Goal: Task Accomplishment & Management: Use online tool/utility

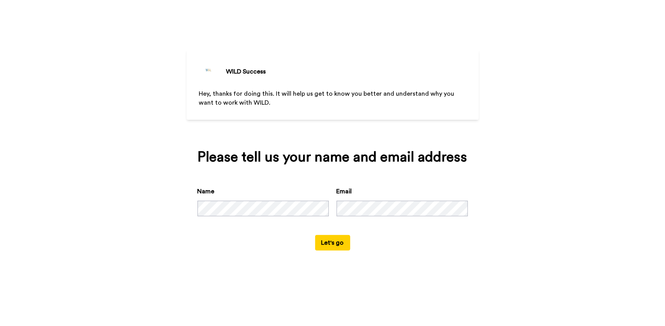
click at [339, 245] on button "Let's go" at bounding box center [332, 243] width 35 height 16
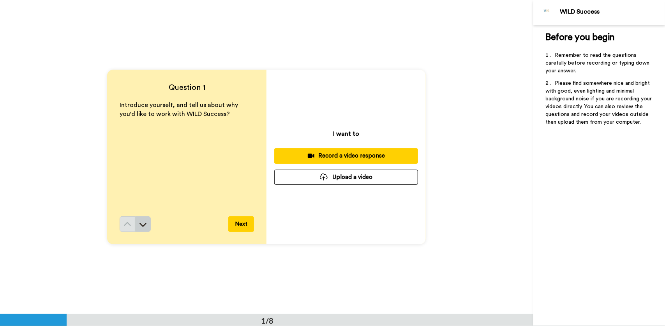
click at [140, 225] on icon at bounding box center [143, 225] width 7 height 4
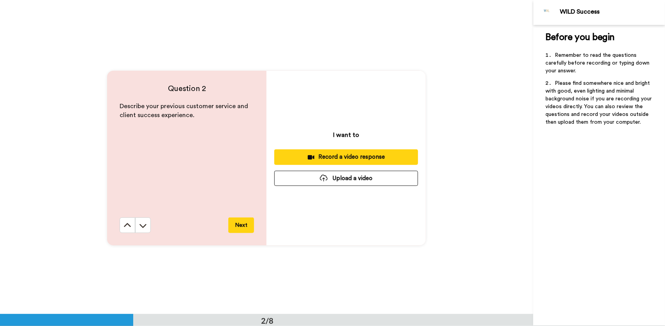
scroll to position [315, 0]
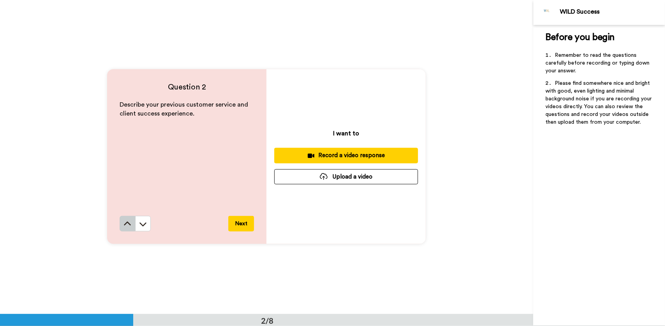
click at [127, 229] on button at bounding box center [128, 224] width 16 height 16
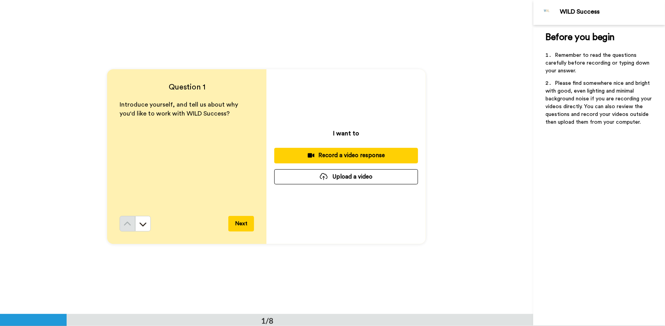
scroll to position [0, 0]
click at [143, 228] on icon at bounding box center [143, 225] width 8 height 8
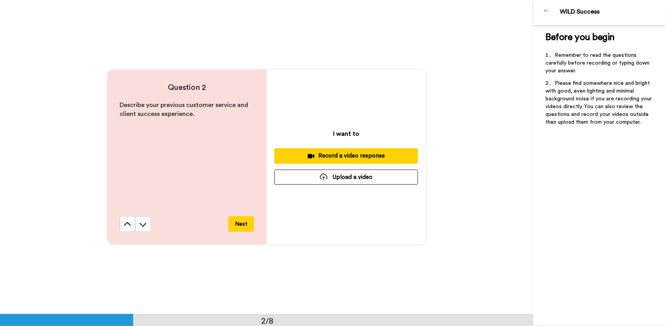
scroll to position [315, 0]
click at [341, 157] on div "Record a video response" at bounding box center [346, 156] width 131 height 8
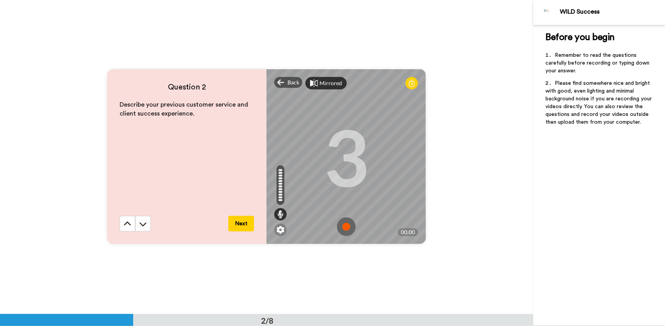
click at [328, 89] on div "Mirrored" at bounding box center [325, 83] width 41 height 12
click at [328, 89] on div "Mirror" at bounding box center [322, 83] width 35 height 12
click at [288, 85] on span "Back" at bounding box center [294, 83] width 12 height 8
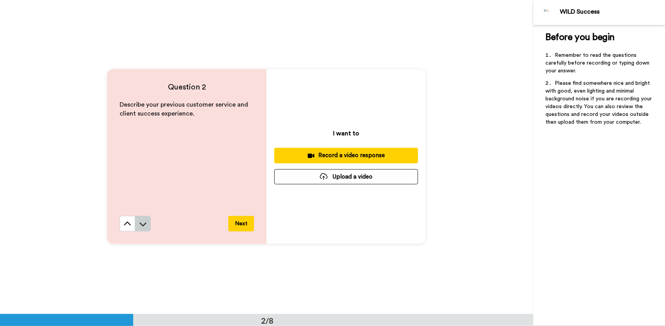
click at [142, 228] on icon at bounding box center [143, 225] width 8 height 8
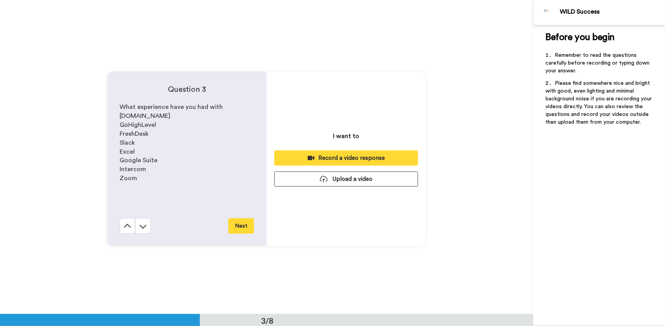
scroll to position [629, 0]
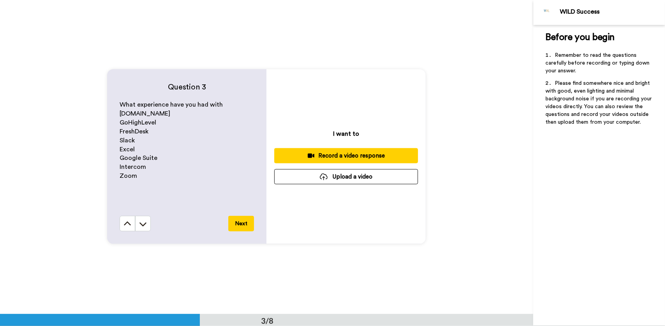
click at [142, 228] on icon at bounding box center [143, 225] width 8 height 8
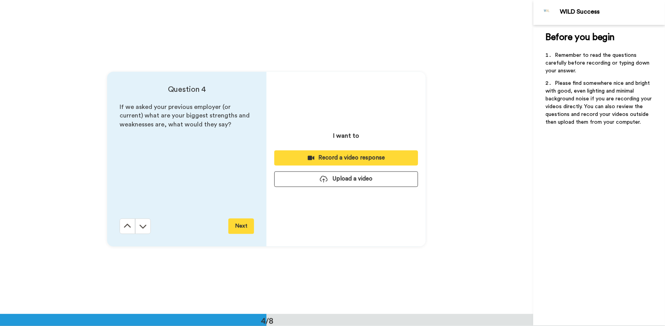
scroll to position [944, 0]
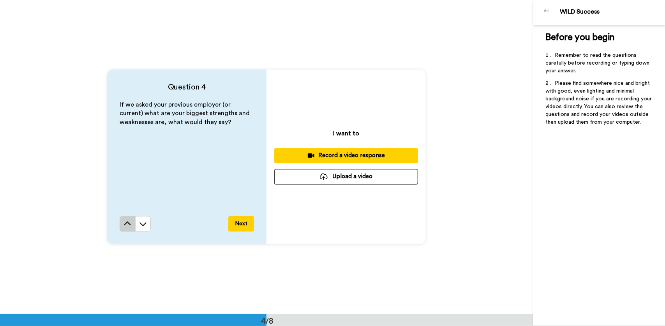
click at [129, 221] on icon at bounding box center [128, 225] width 8 height 8
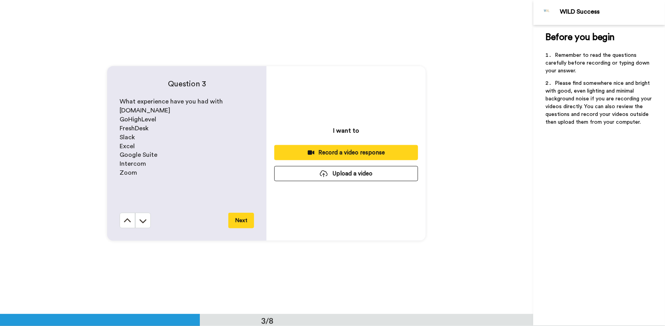
scroll to position [629, 0]
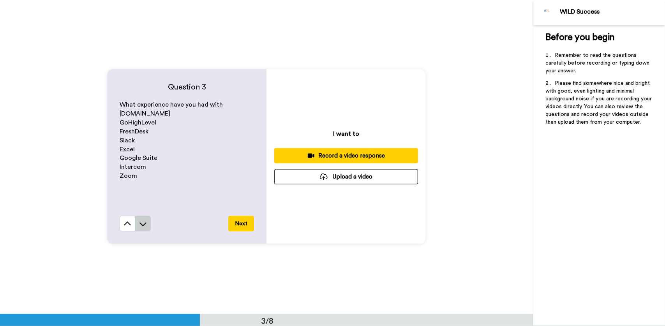
click at [143, 222] on icon at bounding box center [143, 225] width 8 height 8
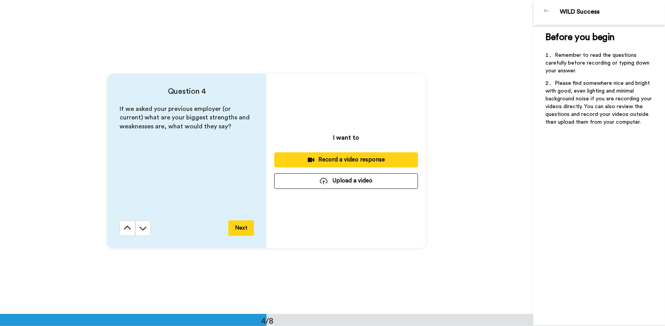
scroll to position [944, 0]
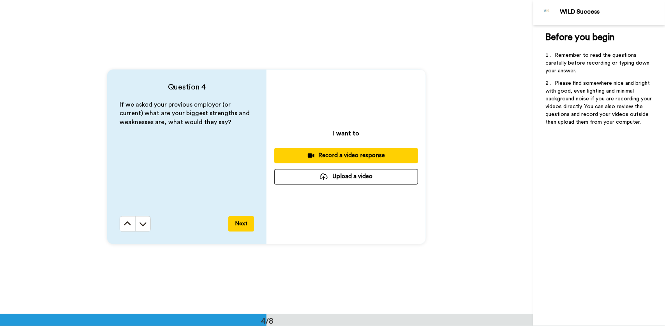
click at [143, 222] on icon at bounding box center [143, 225] width 8 height 8
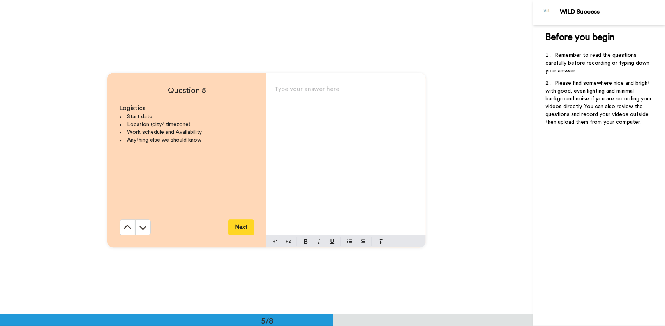
scroll to position [1258, 0]
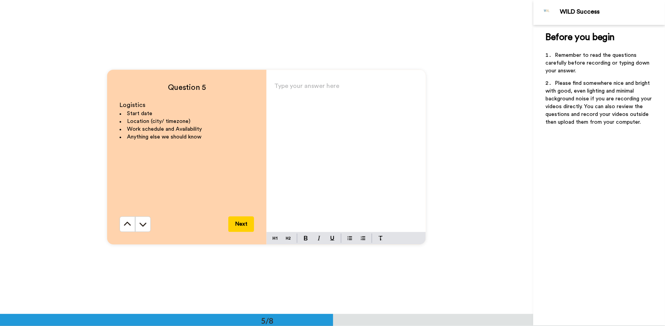
click at [143, 222] on icon at bounding box center [143, 225] width 8 height 8
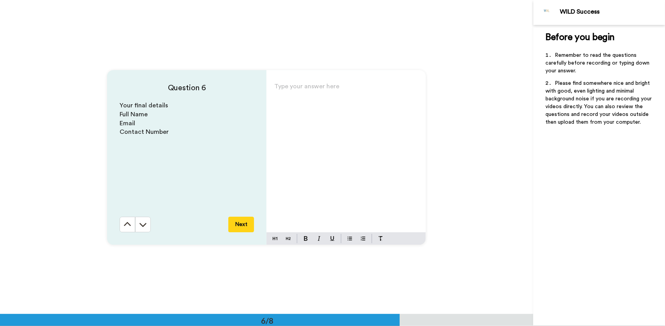
scroll to position [1572, 0]
click at [141, 220] on button at bounding box center [143, 225] width 16 height 16
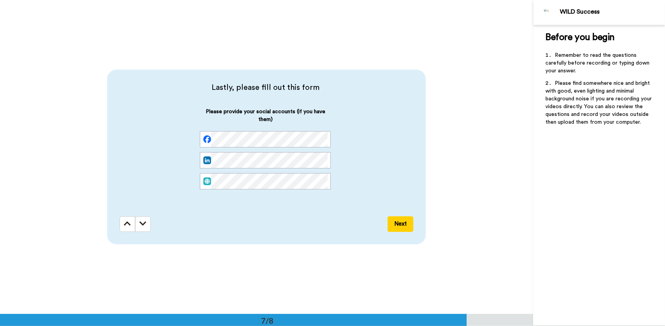
scroll to position [1887, 0]
click at [122, 224] on button at bounding box center [128, 224] width 16 height 16
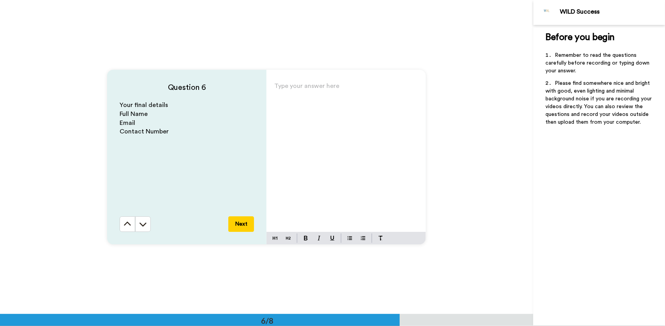
click at [124, 224] on icon at bounding box center [128, 225] width 8 height 8
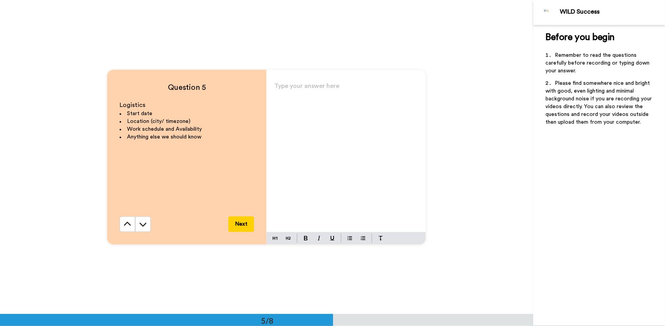
click at [124, 224] on icon at bounding box center [128, 225] width 8 height 8
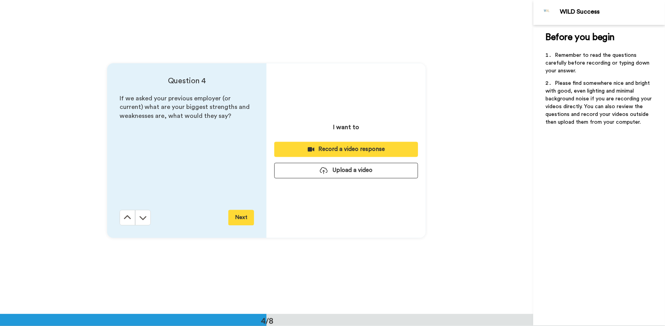
scroll to position [944, 0]
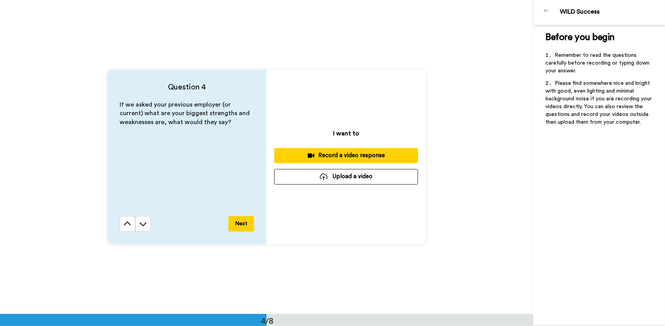
click at [124, 224] on icon at bounding box center [128, 225] width 8 height 8
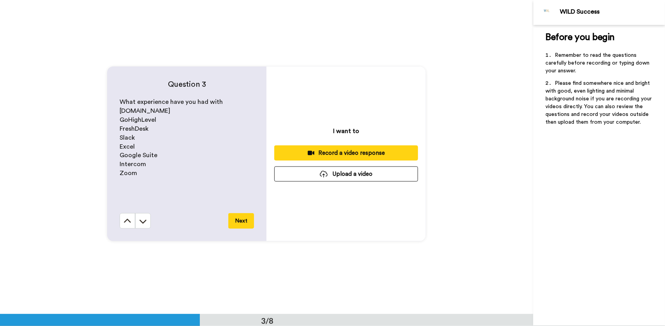
scroll to position [629, 0]
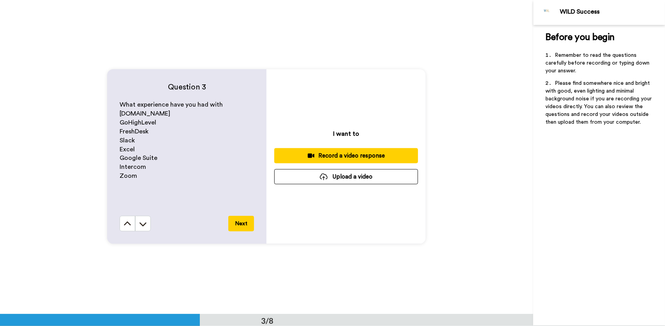
click at [124, 224] on icon at bounding box center [128, 225] width 8 height 8
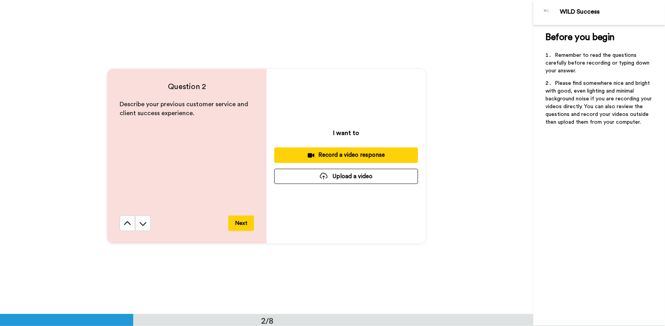
scroll to position [315, 0]
click at [124, 224] on icon at bounding box center [128, 225] width 8 height 8
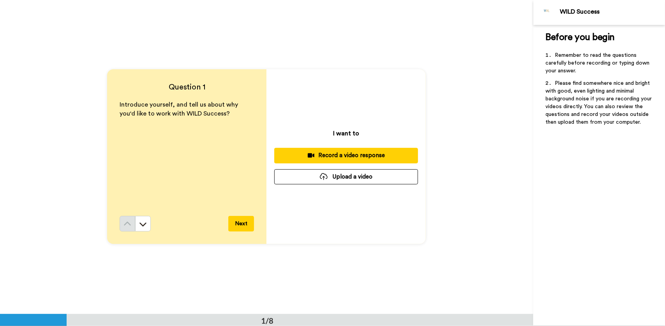
scroll to position [0, 0]
